Goal: Information Seeking & Learning: Learn about a topic

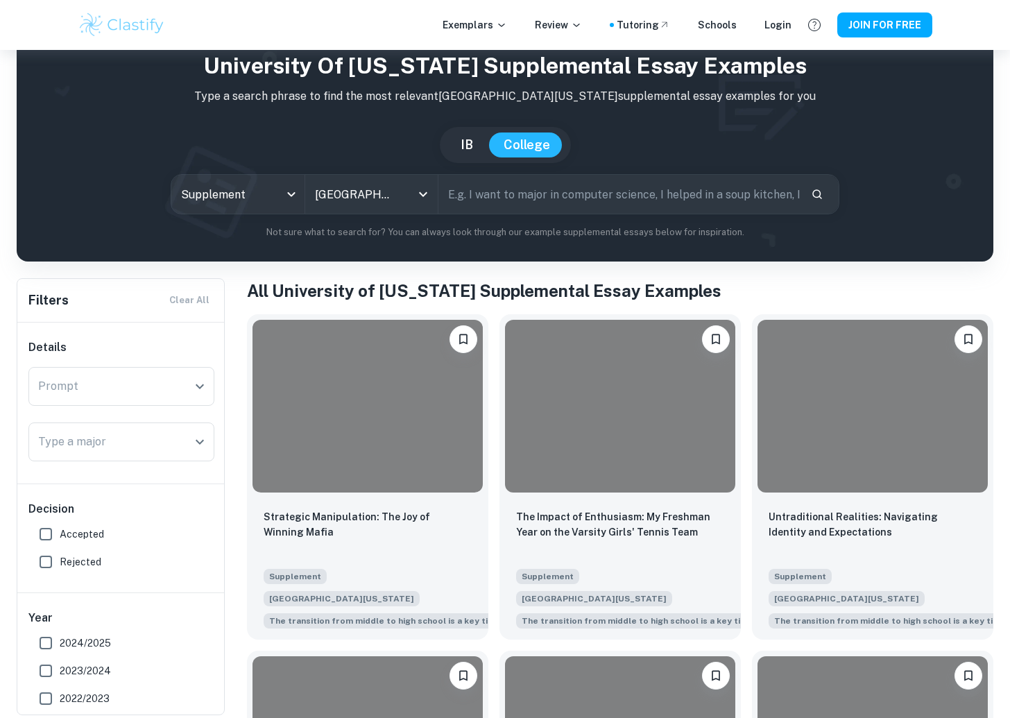
scroll to position [207, 0]
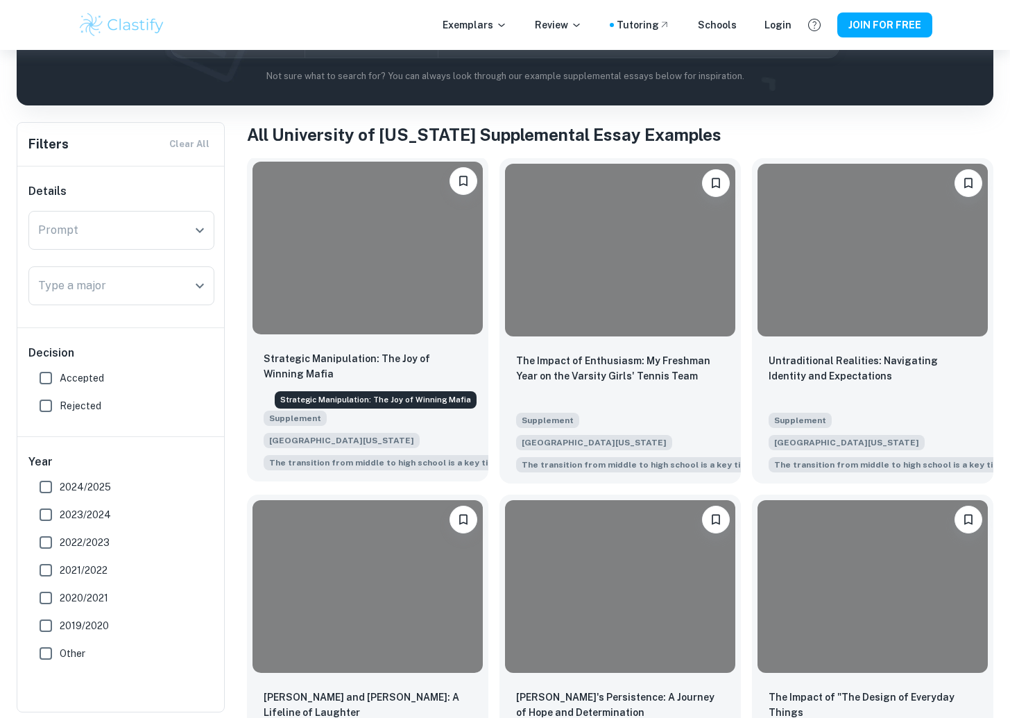
click at [342, 353] on p "Strategic Manipulation: The Joy of Winning Mafia" at bounding box center [368, 366] width 208 height 31
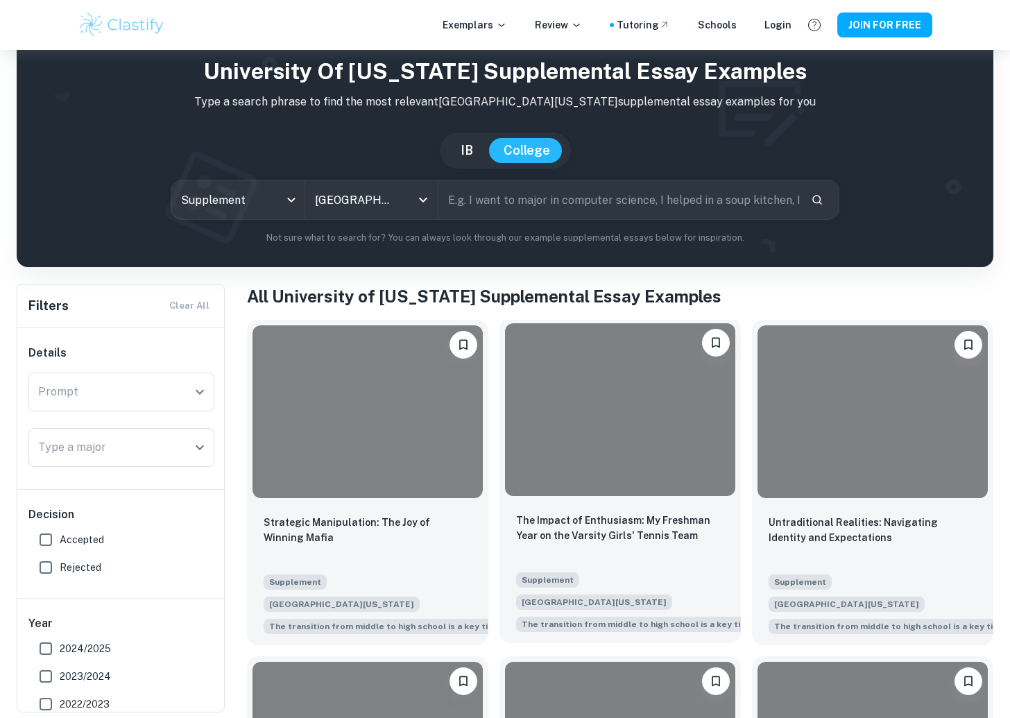
scroll to position [66, 0]
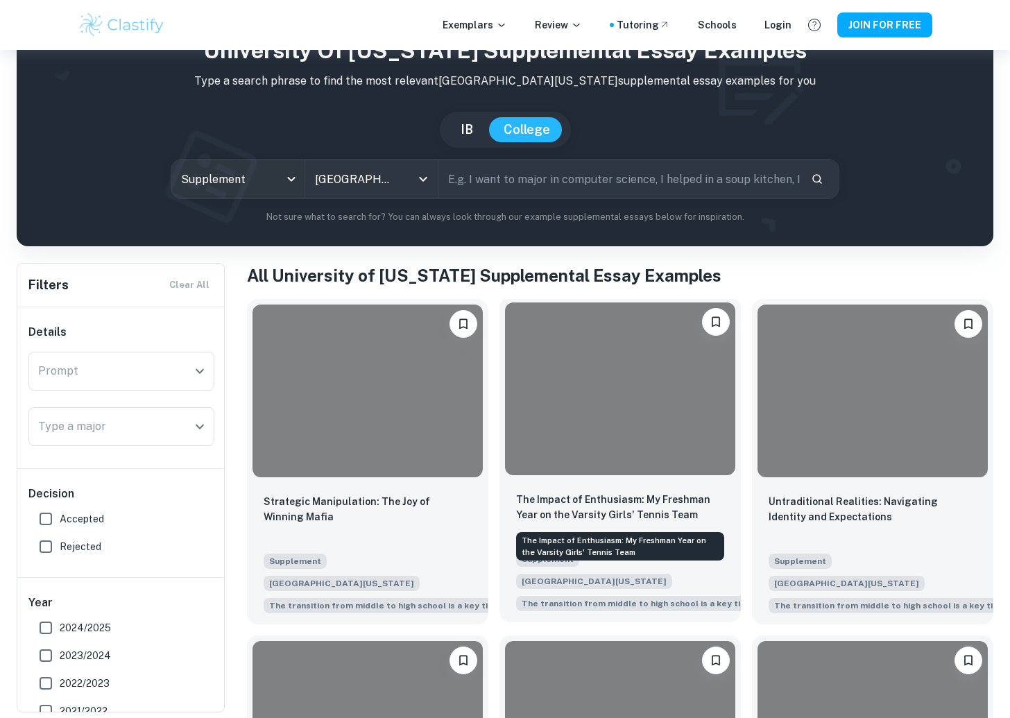
click at [615, 497] on p "The Impact of Enthusiasm: My Freshman Year on the Varsity Girls' Tennis Team" at bounding box center [620, 507] width 208 height 31
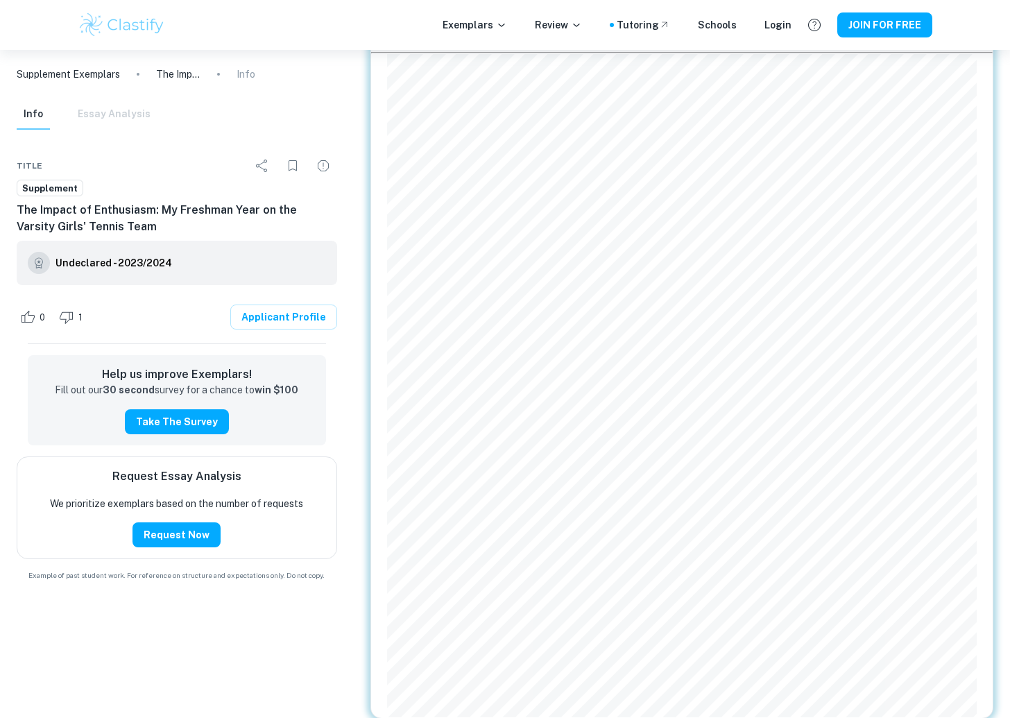
scroll to position [210, 0]
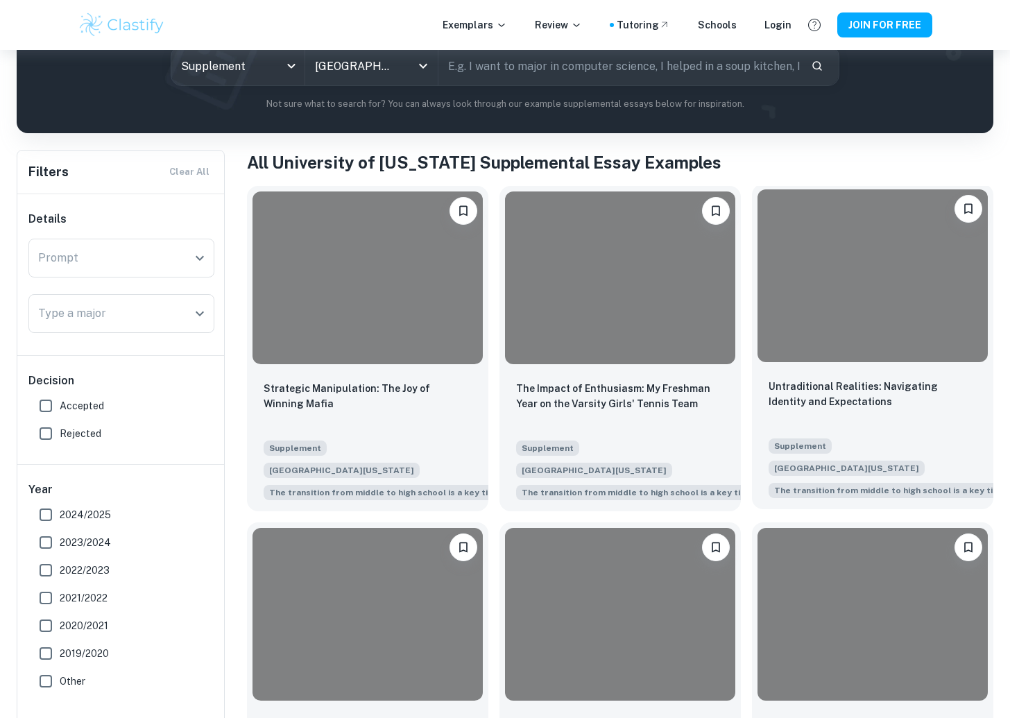
scroll to position [382, 0]
